Goal: Task Accomplishment & Management: Complete application form

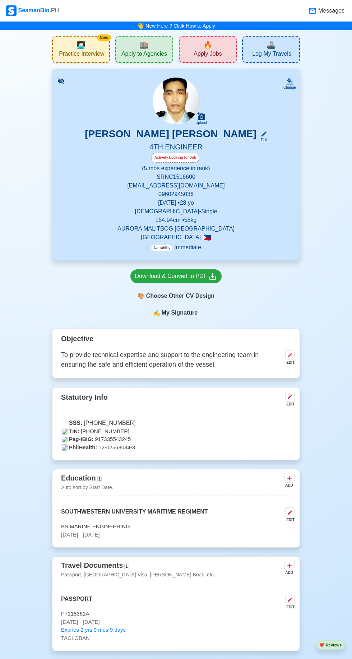
click at [213, 45] on div "🔥 Apply Jobs" at bounding box center [208, 49] width 58 height 27
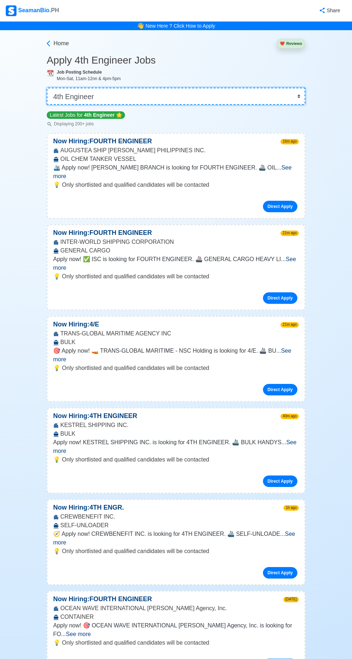
click at [289, 89] on select "👉 Select Rank or Position Master Chief Officer 2nd Officer 3rd Officer Junior O…" at bounding box center [176, 96] width 259 height 17
click at [47, 88] on select "👉 Select Rank or Position Master Chief Officer 2nd Officer 3rd Officer Junior O…" at bounding box center [176, 96] width 259 height 17
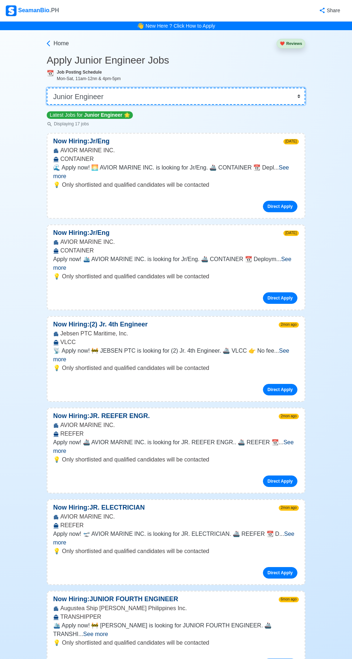
click at [303, 99] on select "👉 Select Rank or Position Master Chief Officer 2nd Officer 3rd Officer Junior O…" at bounding box center [176, 96] width 259 height 17
select select "4th Engineer"
click at [47, 88] on select "👉 Select Rank or Position Master Chief Officer 2nd Officer 3rd Officer Junior O…" at bounding box center [176, 96] width 259 height 17
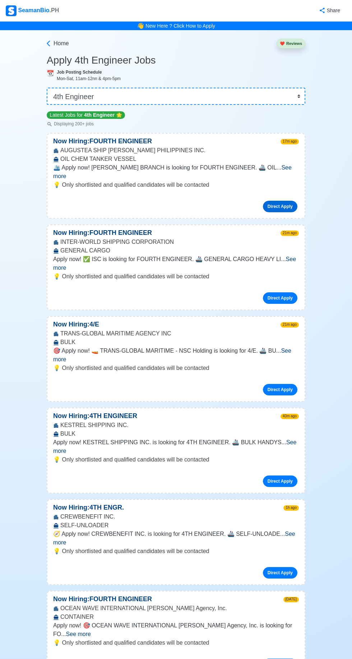
click at [285, 201] on link "Direct Apply" at bounding box center [280, 206] width 34 height 11
click at [287, 292] on link "Direct Apply" at bounding box center [280, 297] width 34 height 11
click at [288, 384] on link "Direct Apply" at bounding box center [280, 389] width 34 height 11
click at [286, 476] on link "Direct Apply" at bounding box center [280, 481] width 34 height 11
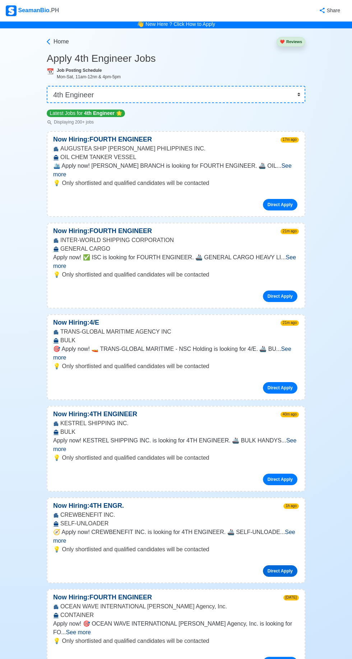
click at [283, 566] on link "Direct Apply" at bounding box center [280, 571] width 34 height 11
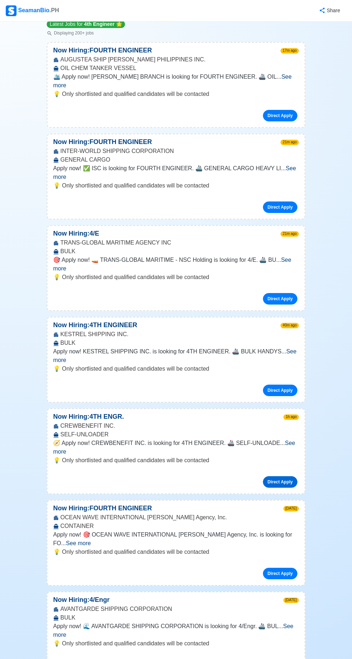
scroll to position [92, 0]
